Goal: Task Accomplishment & Management: Use online tool/utility

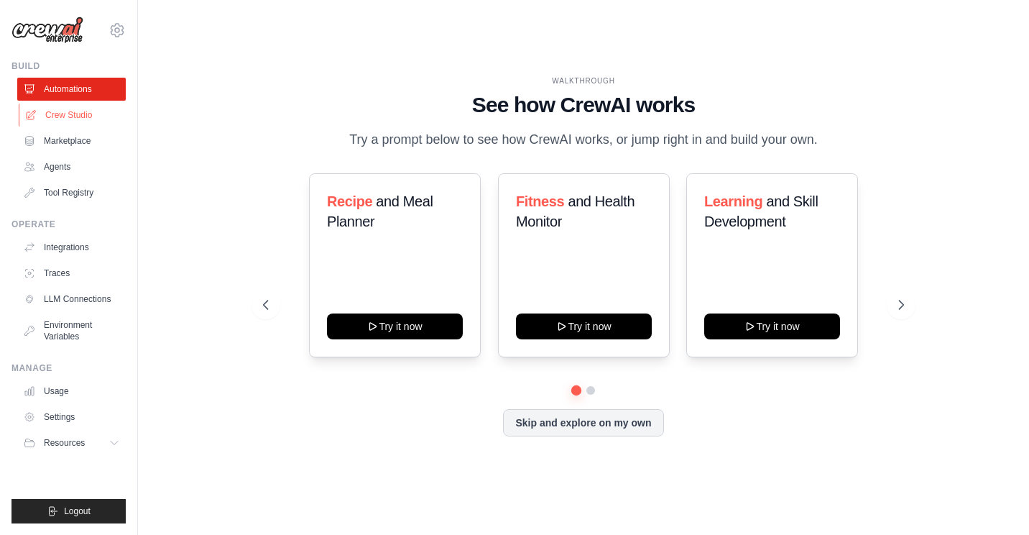
click at [74, 112] on link "Crew Studio" at bounding box center [73, 115] width 109 height 23
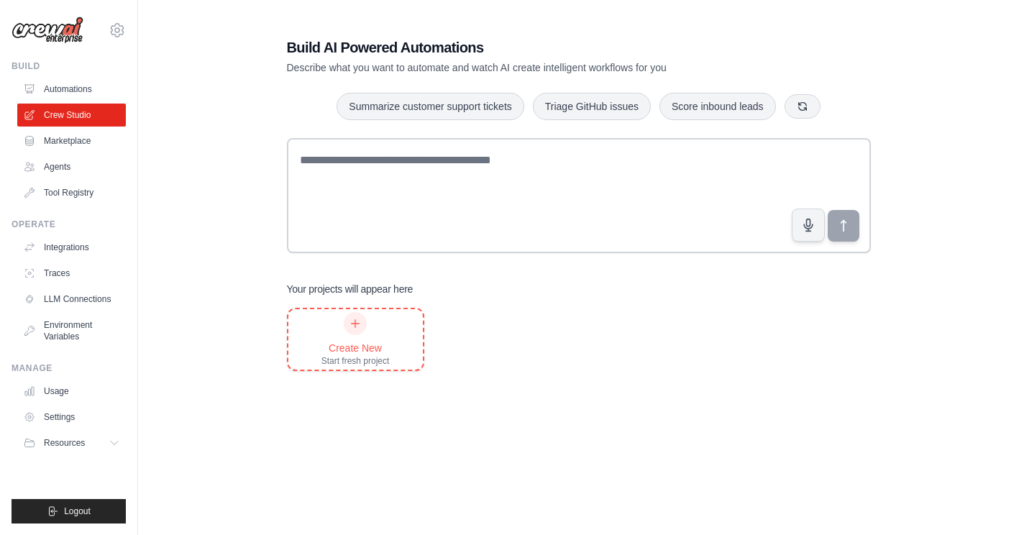
click at [355, 329] on div at bounding box center [355, 323] width 23 height 23
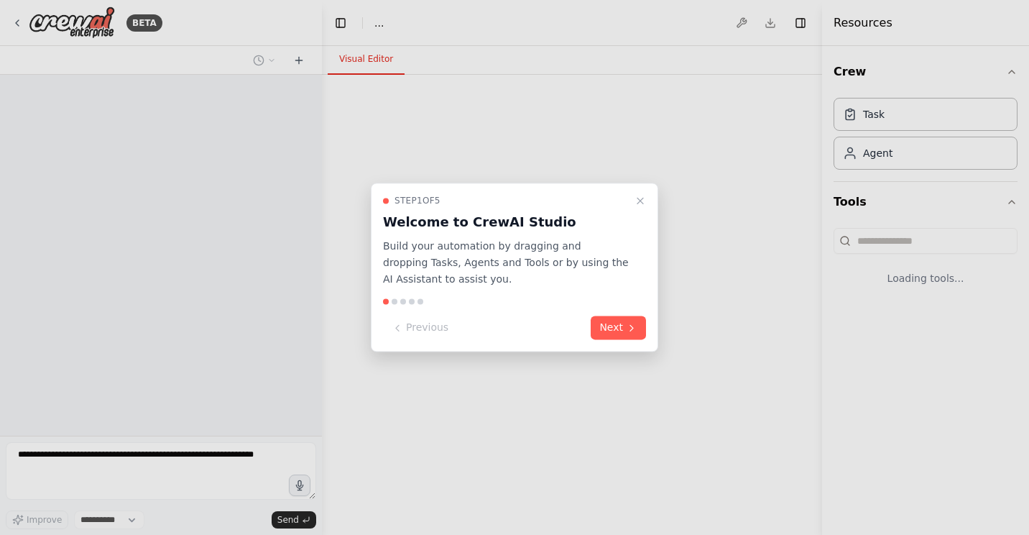
select select "****"
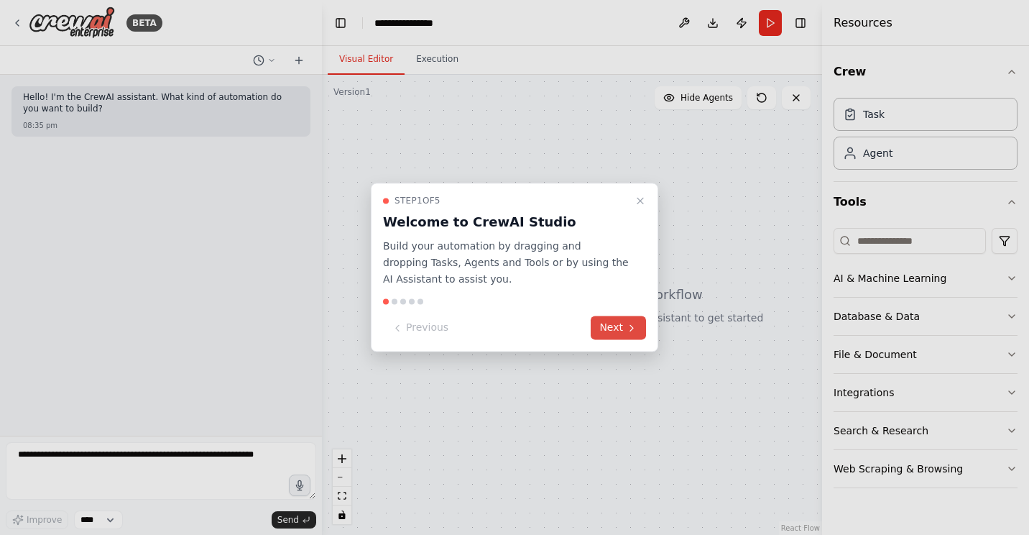
click at [597, 333] on button "Next" at bounding box center [618, 328] width 55 height 24
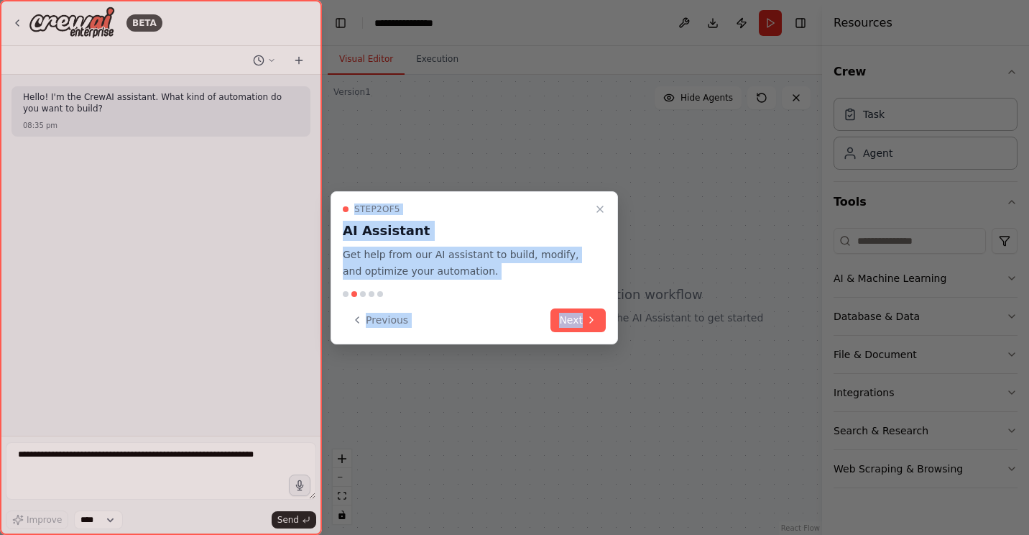
click at [597, 333] on div "**********" at bounding box center [514, 267] width 1029 height 535
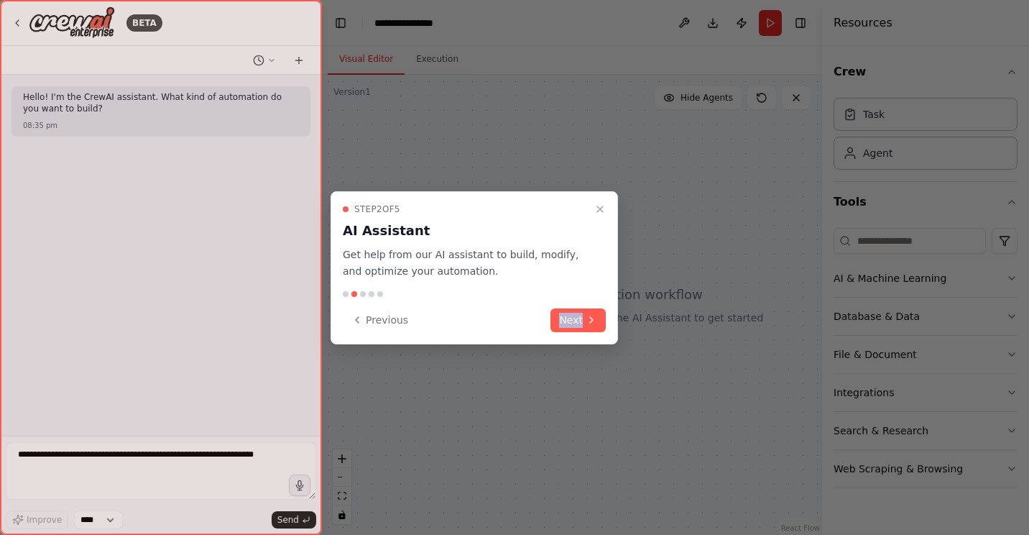
click at [597, 333] on div "Step 2 of 5 AI Assistant Get help from our AI assistant to build, modify, and o…" at bounding box center [475, 267] width 288 height 153
click at [600, 211] on icon "Close walkthrough" at bounding box center [600, 209] width 12 height 12
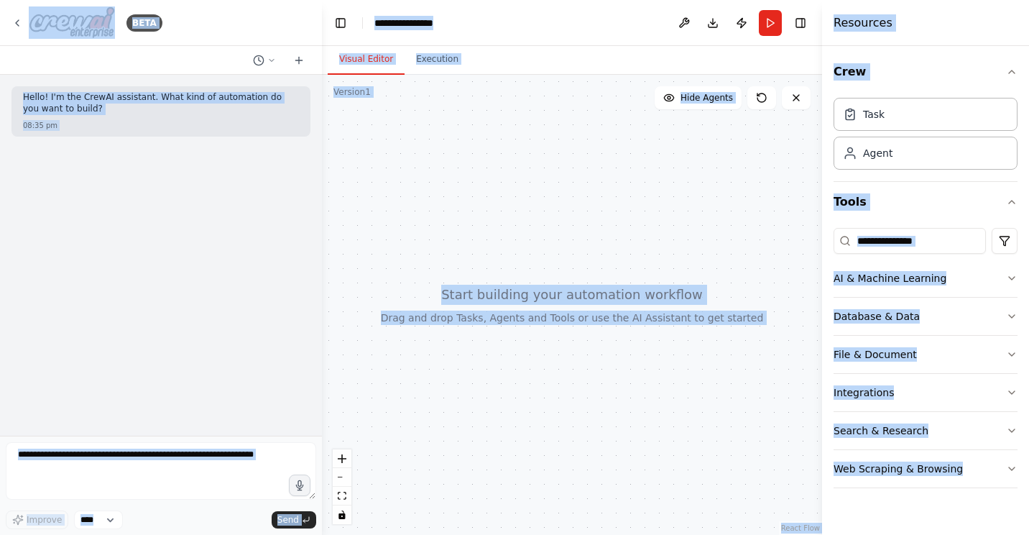
click at [409, 212] on div at bounding box center [572, 305] width 500 height 460
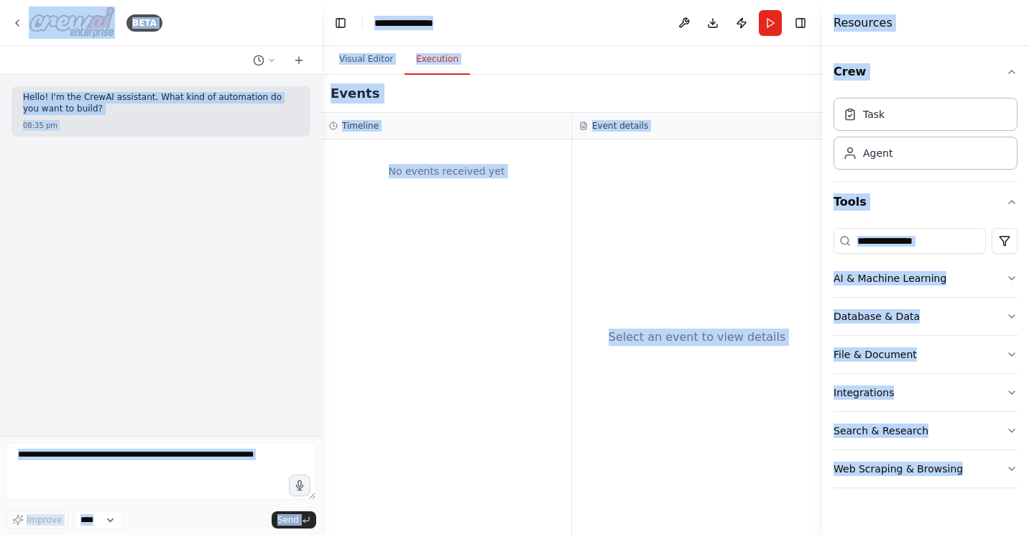
click at [428, 60] on button "Execution" at bounding box center [437, 60] width 65 height 30
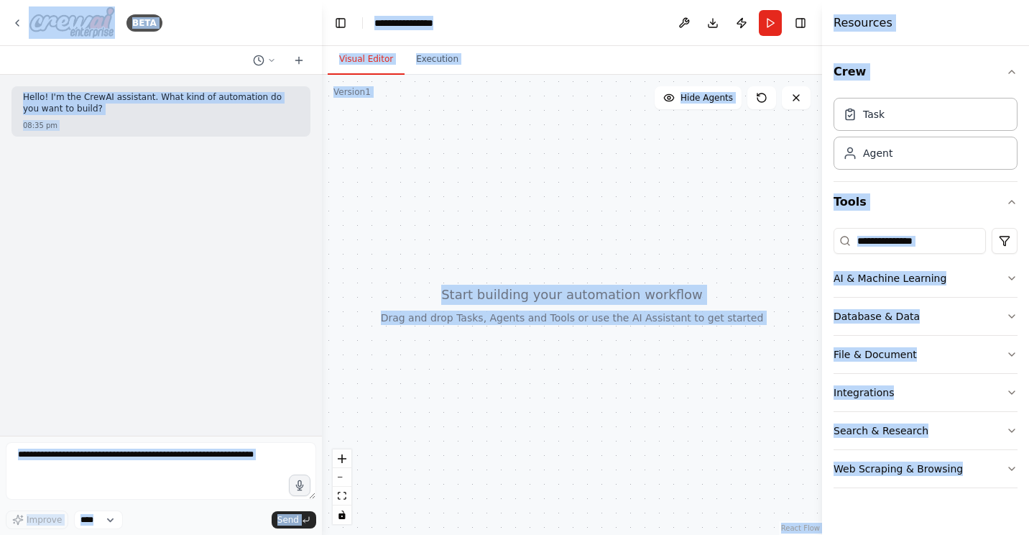
click at [367, 61] on button "Visual Editor" at bounding box center [366, 60] width 77 height 30
click at [798, 24] on button "Toggle Right Sidebar" at bounding box center [801, 23] width 20 height 20
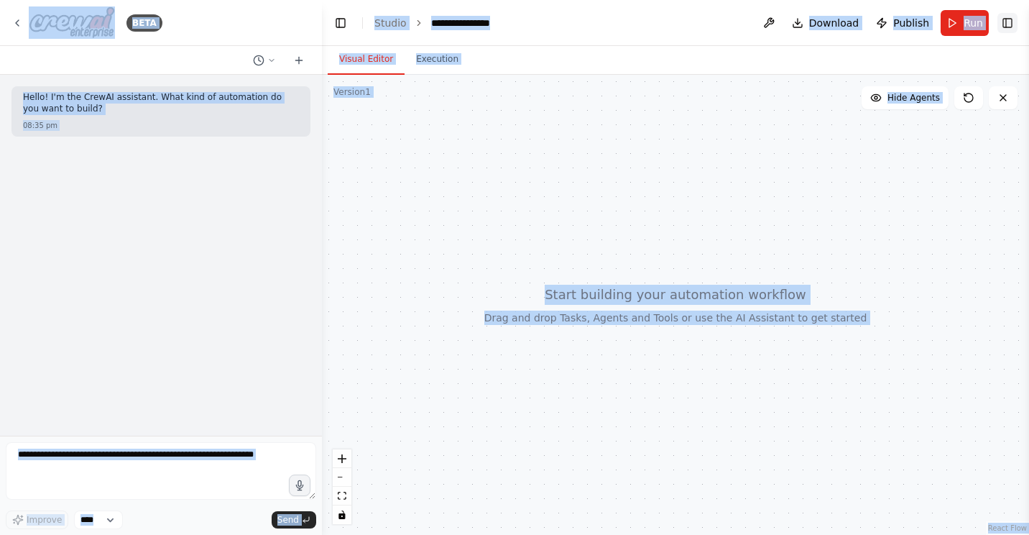
click at [1003, 19] on button "Toggle Right Sidebar" at bounding box center [1008, 23] width 20 height 20
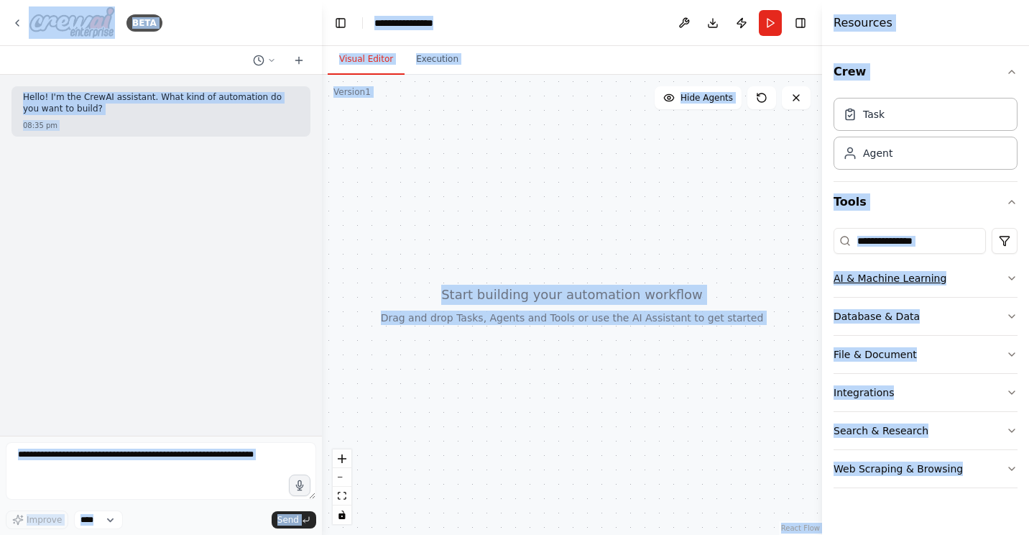
click at [950, 282] on button "AI & Machine Learning" at bounding box center [926, 277] width 184 height 37
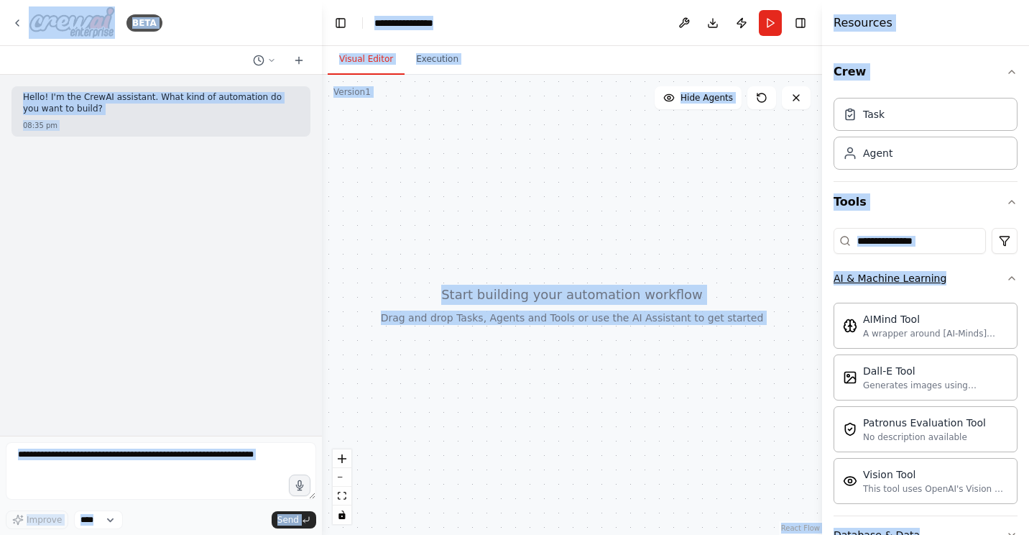
click at [950, 282] on button "AI & Machine Learning" at bounding box center [926, 277] width 184 height 37
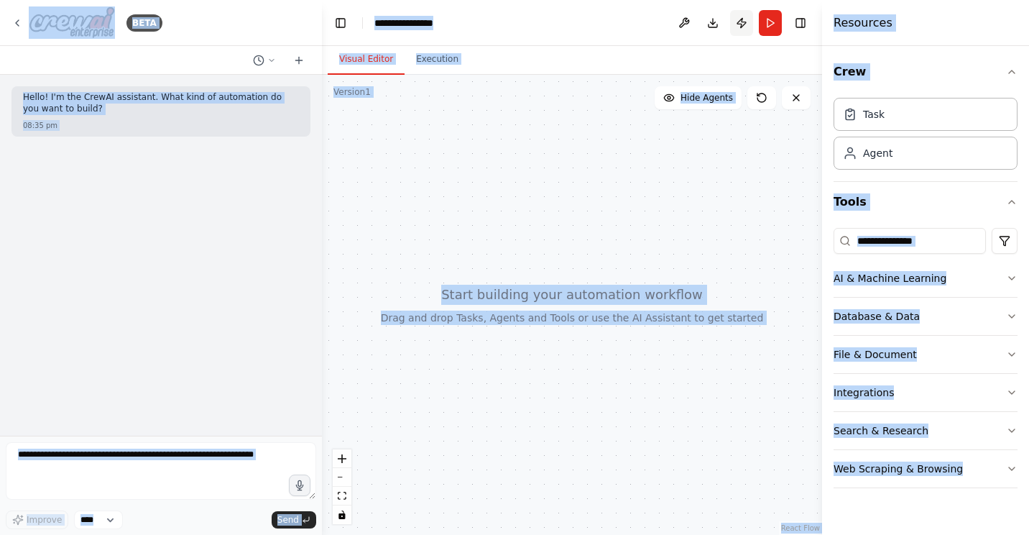
click at [740, 21] on button "Publish" at bounding box center [741, 23] width 23 height 26
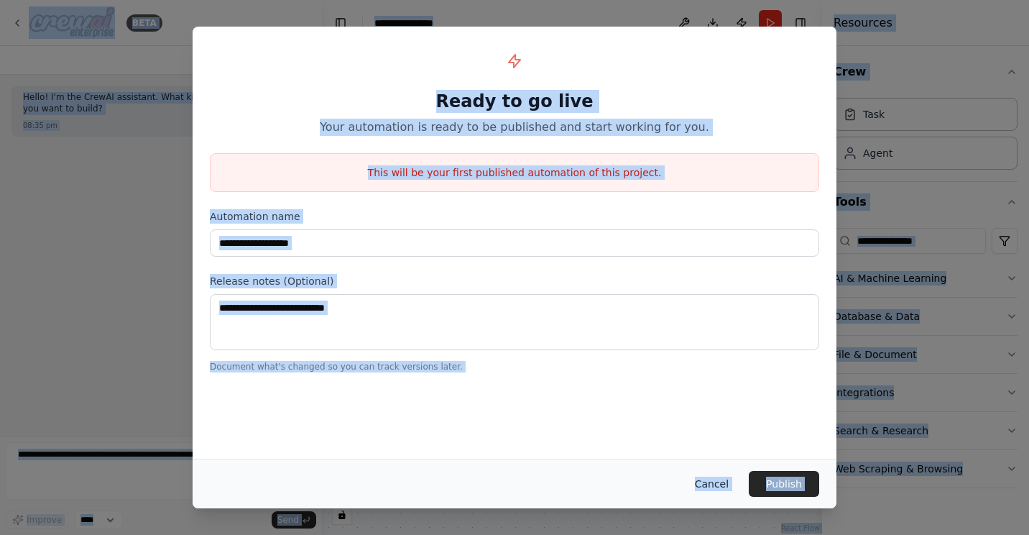
click at [717, 482] on button "Cancel" at bounding box center [712, 484] width 57 height 26
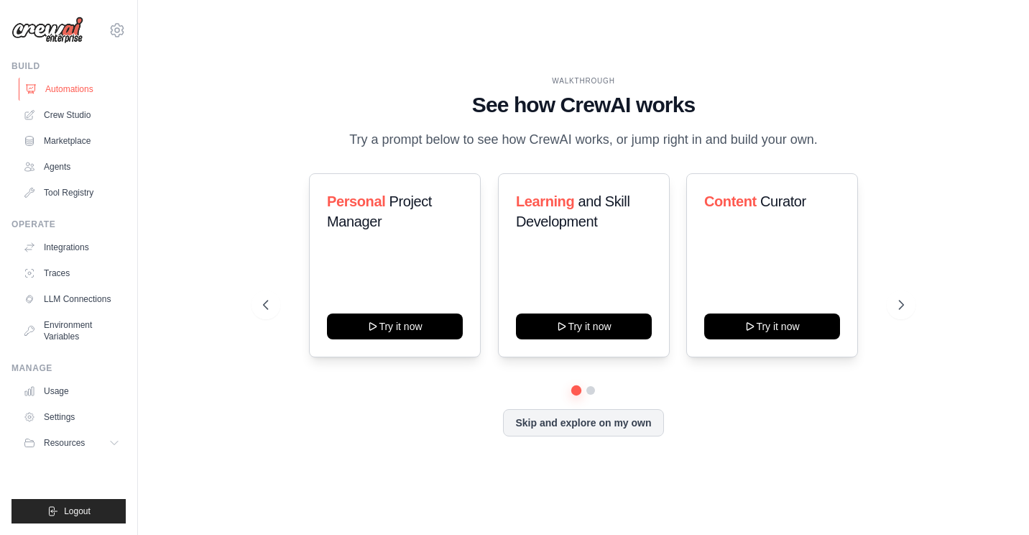
click at [75, 85] on link "Automations" at bounding box center [73, 89] width 109 height 23
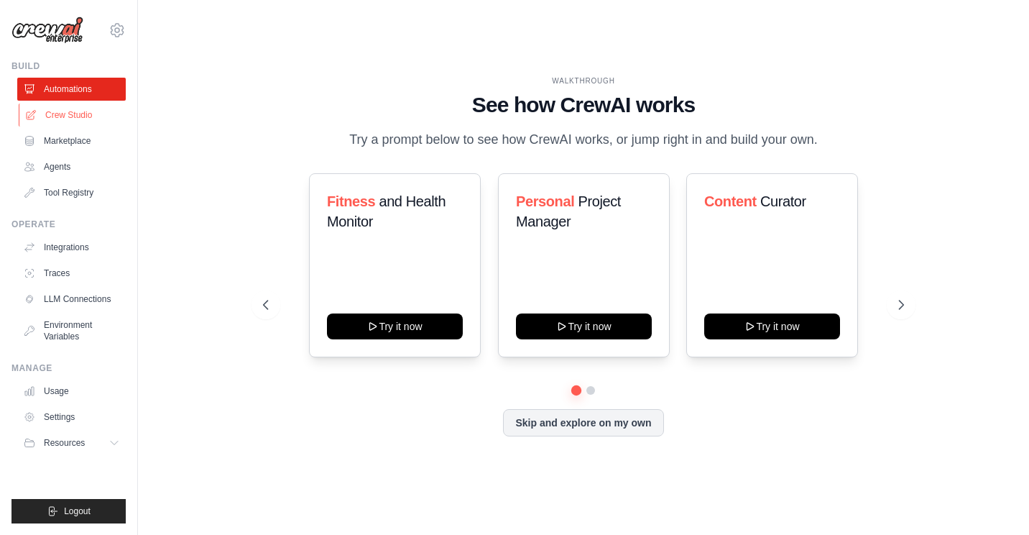
click at [69, 118] on link "Crew Studio" at bounding box center [73, 115] width 109 height 23
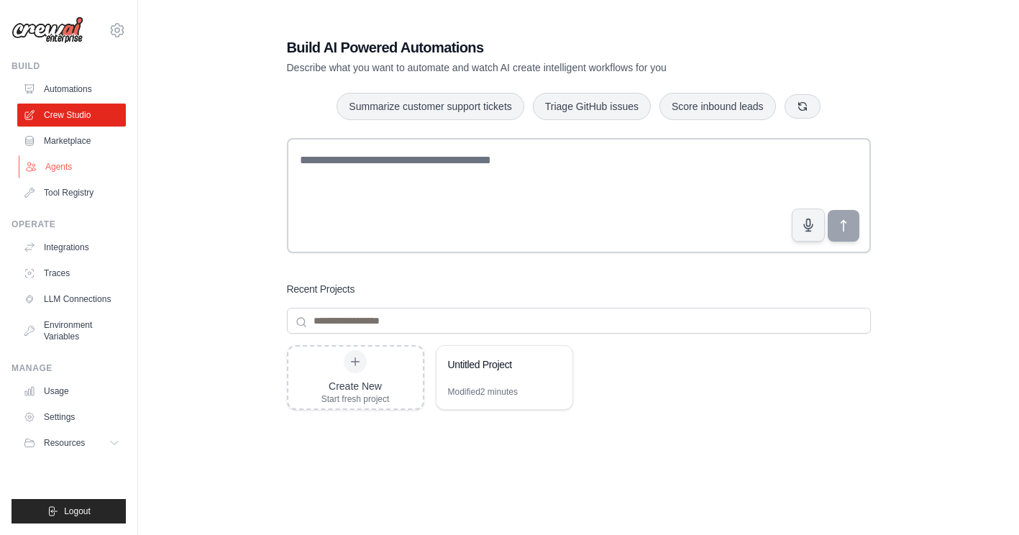
click at [68, 166] on link "Agents" at bounding box center [73, 166] width 109 height 23
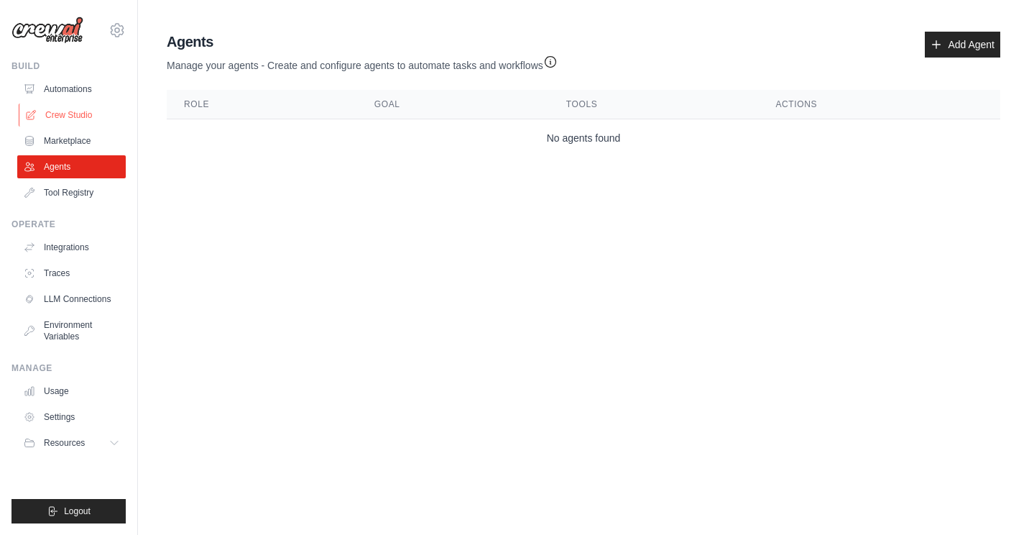
click at [72, 115] on link "Crew Studio" at bounding box center [73, 115] width 109 height 23
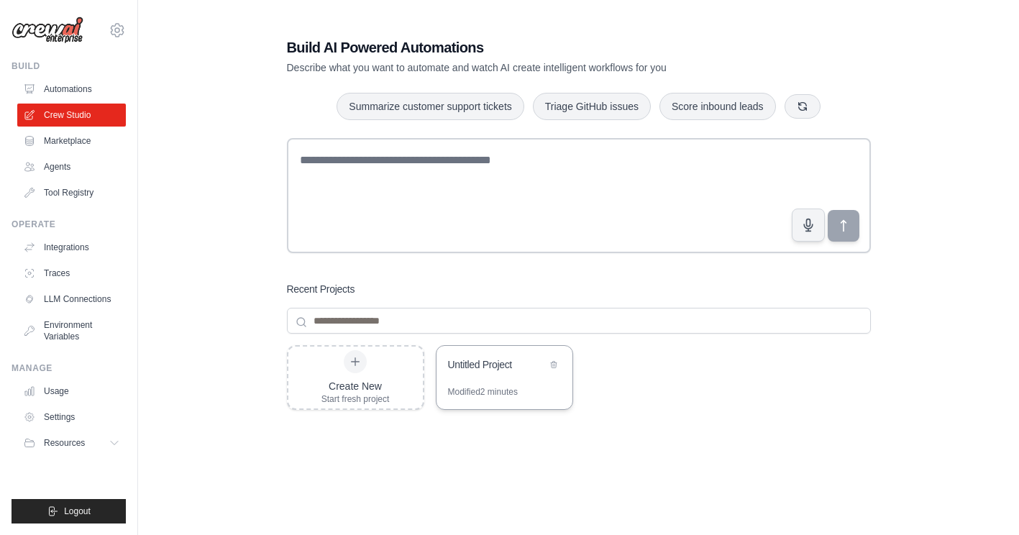
click at [490, 374] on div "Untitled Project" at bounding box center [504, 366] width 136 height 40
click at [646, 457] on div "Create New Start fresh project Untitled Project Modified 2 minutes" at bounding box center [579, 460] width 584 height 230
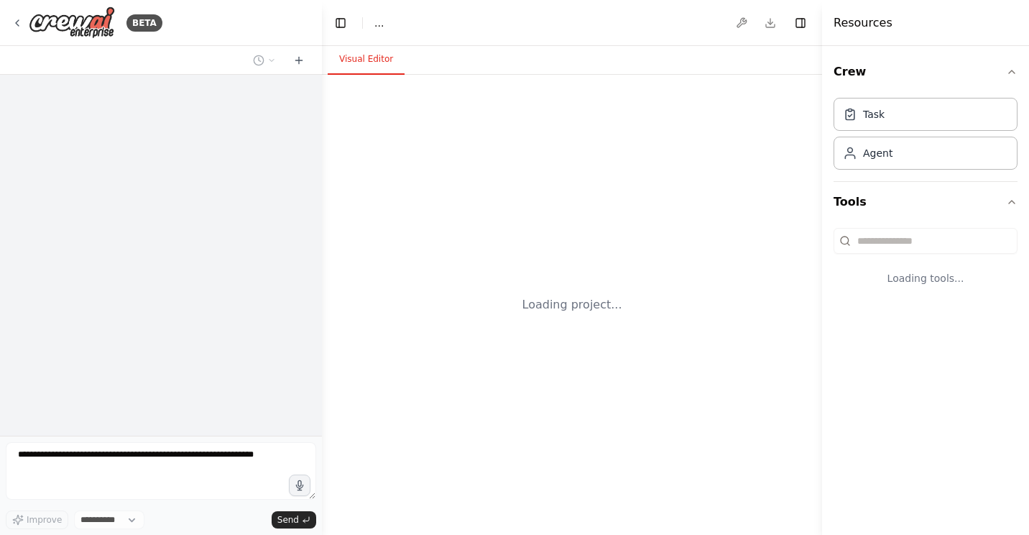
select select "****"
